Goal: Task Accomplishment & Management: Complete application form

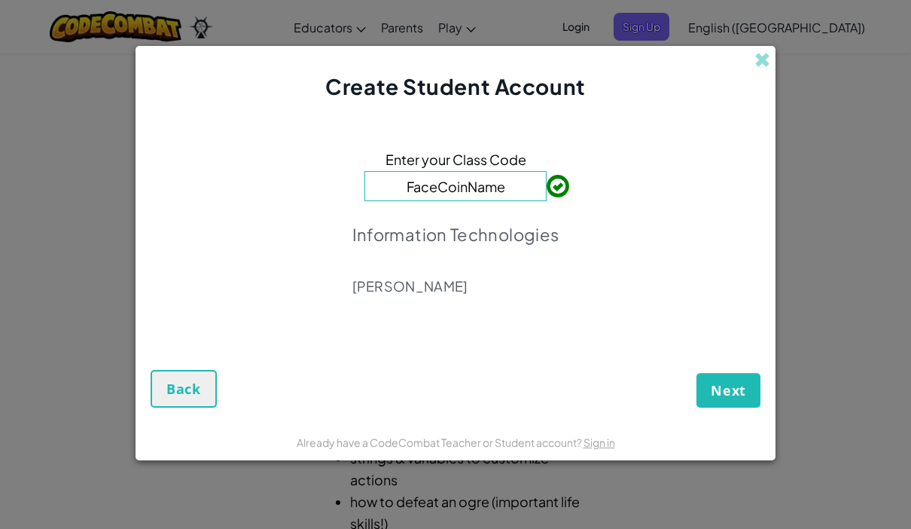
click at [725, 404] on button "Next" at bounding box center [728, 390] width 64 height 35
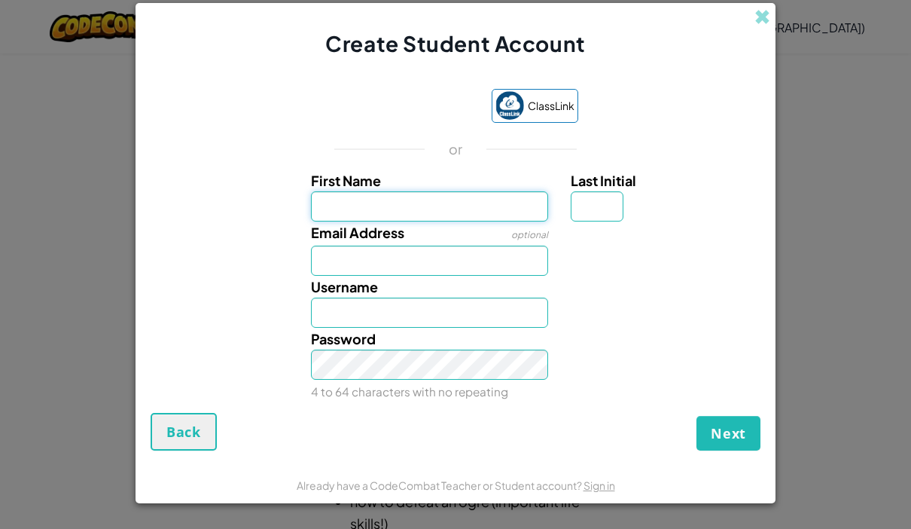
click at [470, 211] on input "First Name" at bounding box center [430, 206] width 238 height 30
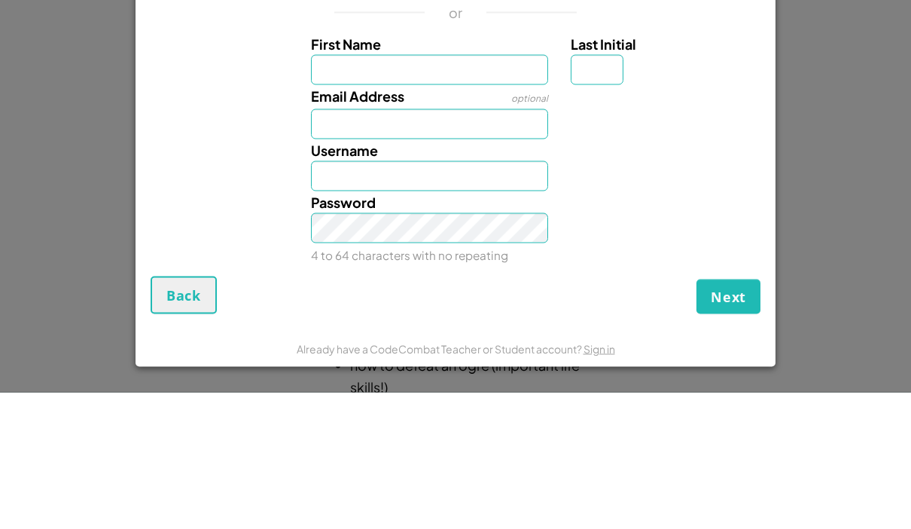
scroll to position [137, 0]
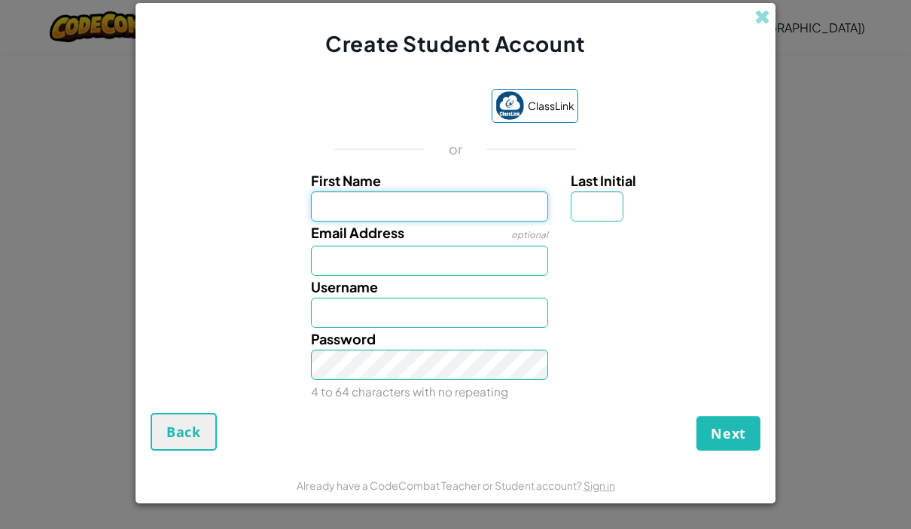
click at [358, 210] on input "First Name" at bounding box center [430, 206] width 238 height 30
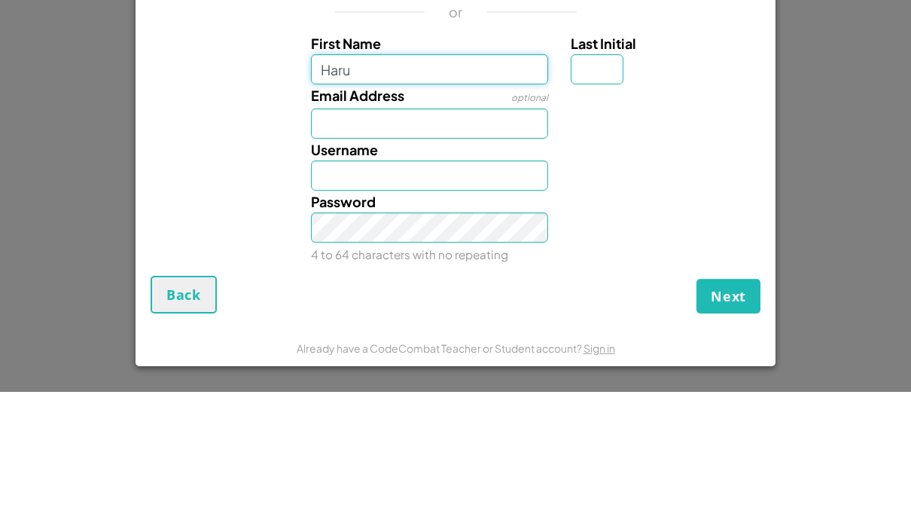
type input "Haru"
click at [491, 245] on input "Email Address" at bounding box center [430, 260] width 238 height 30
type input "Haru"
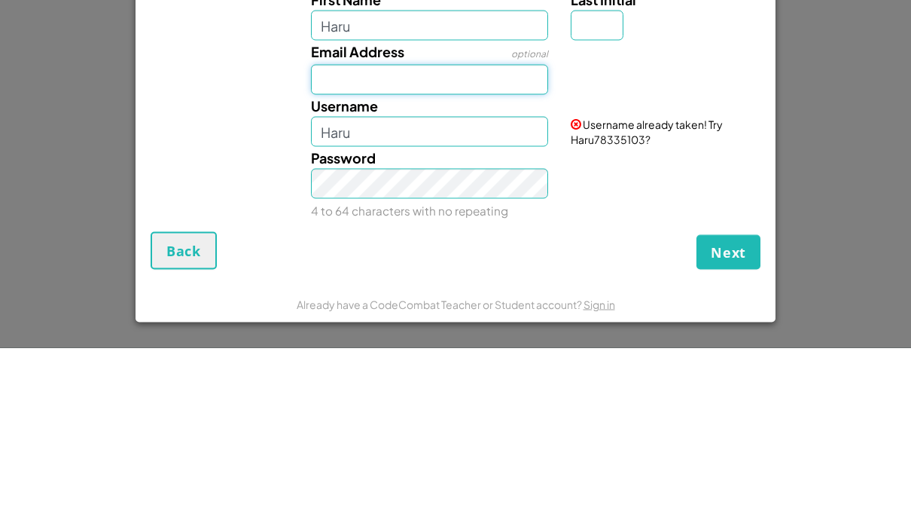
type input "A"
type input "[EMAIL_ADDRESS][DOMAIN_NAME]"
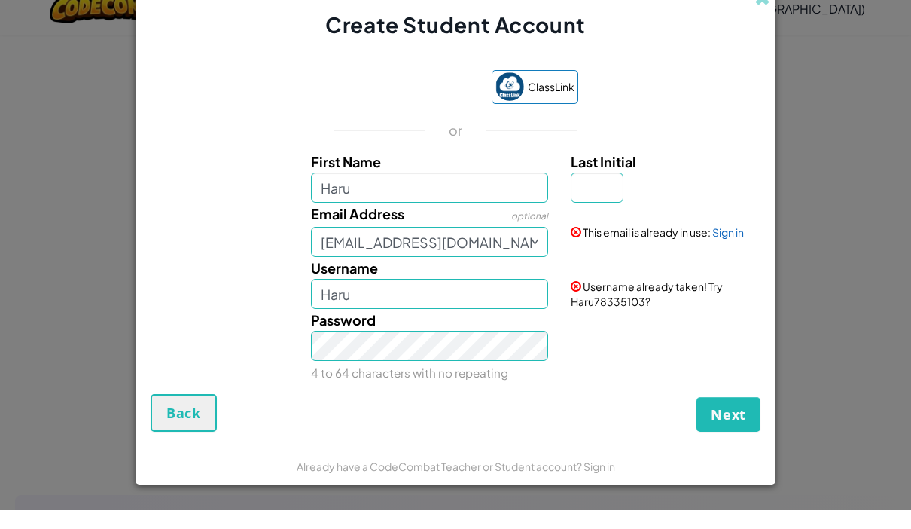
scroll to position [2, 0]
click at [744, 244] on link "Sign in" at bounding box center [728, 251] width 32 height 14
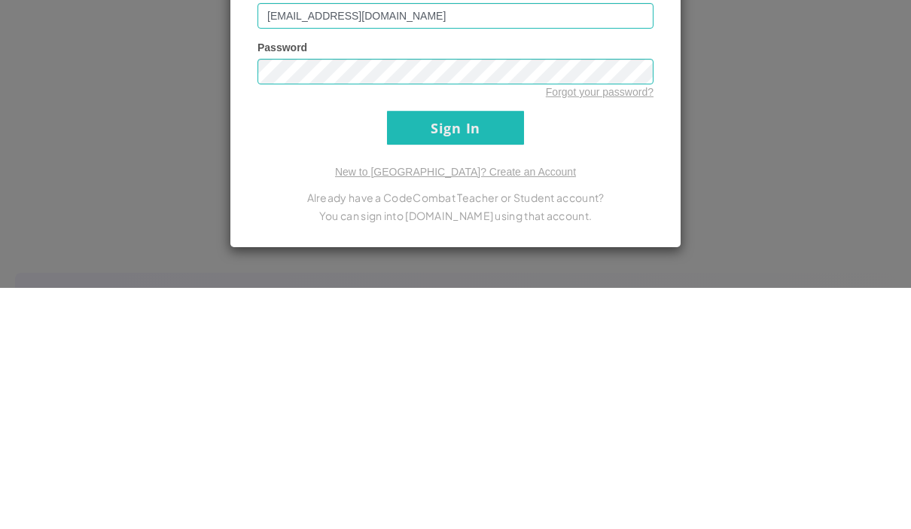
click at [462, 352] on input "Sign In" at bounding box center [455, 369] width 137 height 34
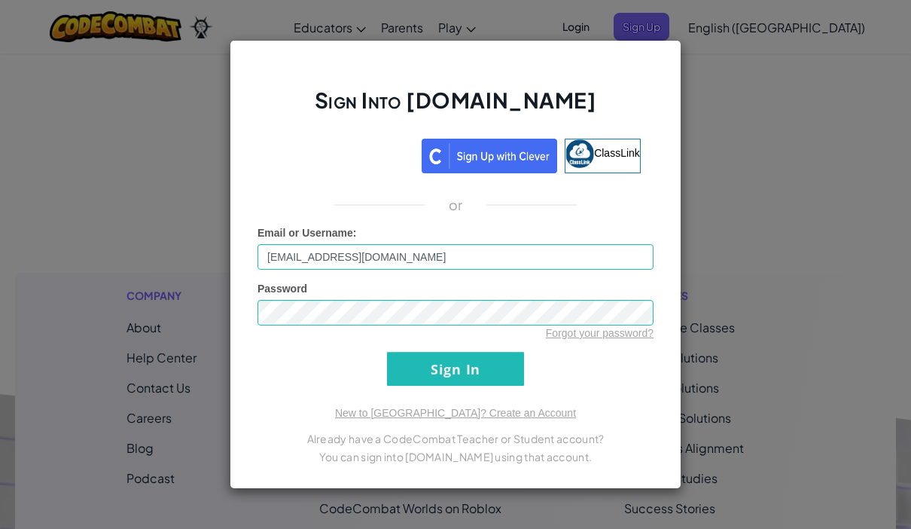
click at [468, 369] on input "Sign In" at bounding box center [455, 369] width 137 height 34
click at [474, 374] on input "Sign In" at bounding box center [455, 369] width 137 height 34
click at [466, 376] on input "Sign In" at bounding box center [455, 369] width 137 height 34
